Goal: Task Accomplishment & Management: Use online tool/utility

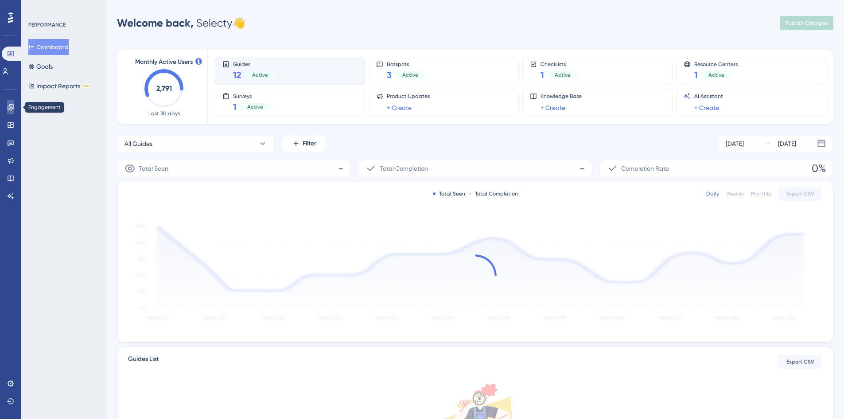
click at [11, 108] on icon at bounding box center [10, 107] width 7 height 7
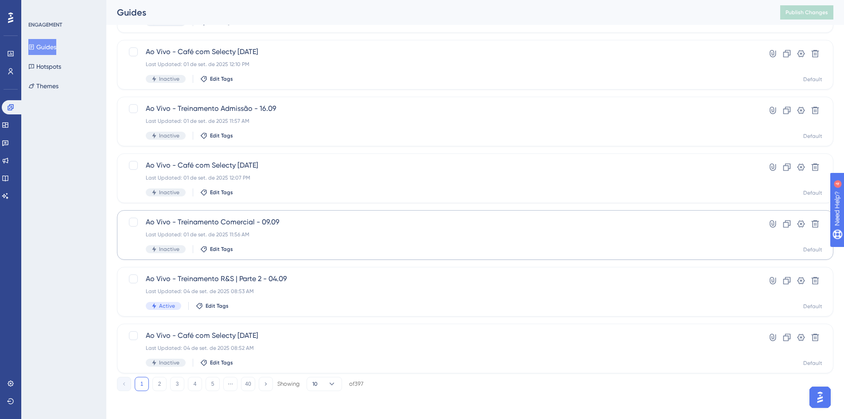
scroll to position [269, 0]
click at [215, 381] on button "5" at bounding box center [213, 383] width 14 height 14
click at [215, 386] on button "6" at bounding box center [213, 383] width 14 height 14
click at [217, 382] on button "7" at bounding box center [213, 383] width 14 height 14
click at [173, 382] on button "6" at bounding box center [177, 383] width 14 height 14
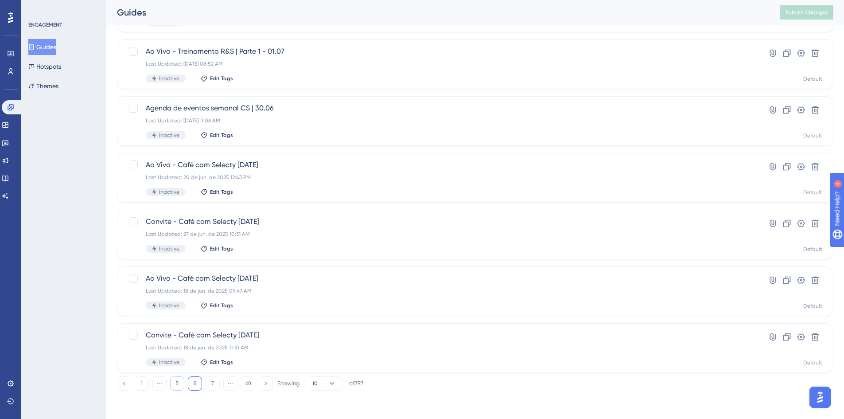
click at [178, 384] on button "5" at bounding box center [177, 383] width 14 height 14
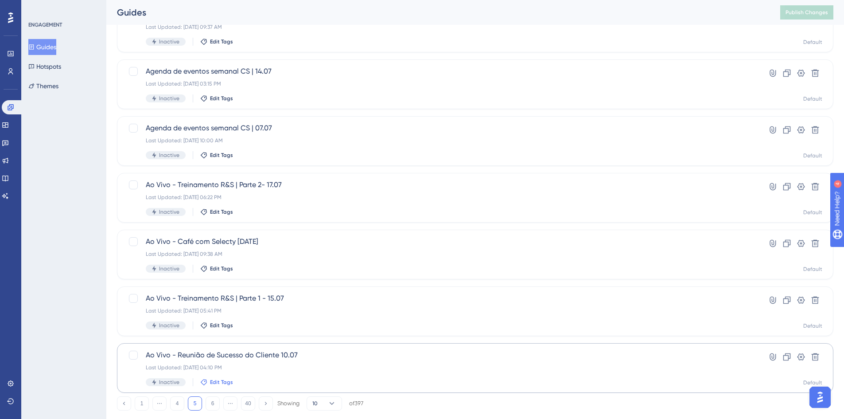
scroll to position [266, 0]
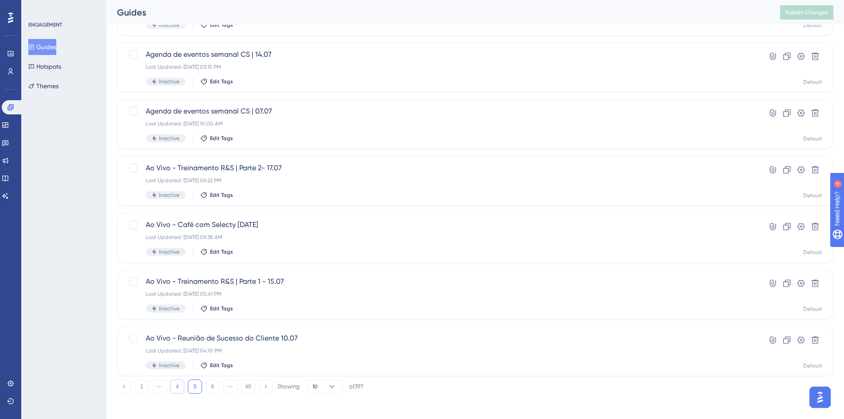
click at [183, 389] on button "4" at bounding box center [177, 386] width 14 height 14
click at [300, 237] on div "Last Updated: [DATE] 04:44 PM" at bounding box center [440, 237] width 588 height 7
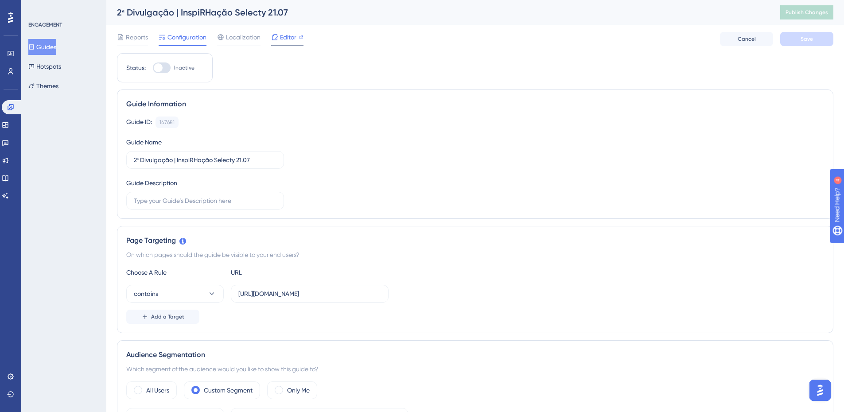
click at [287, 39] on span "Editor" at bounding box center [288, 37] width 16 height 11
